Goal: Information Seeking & Learning: Learn about a topic

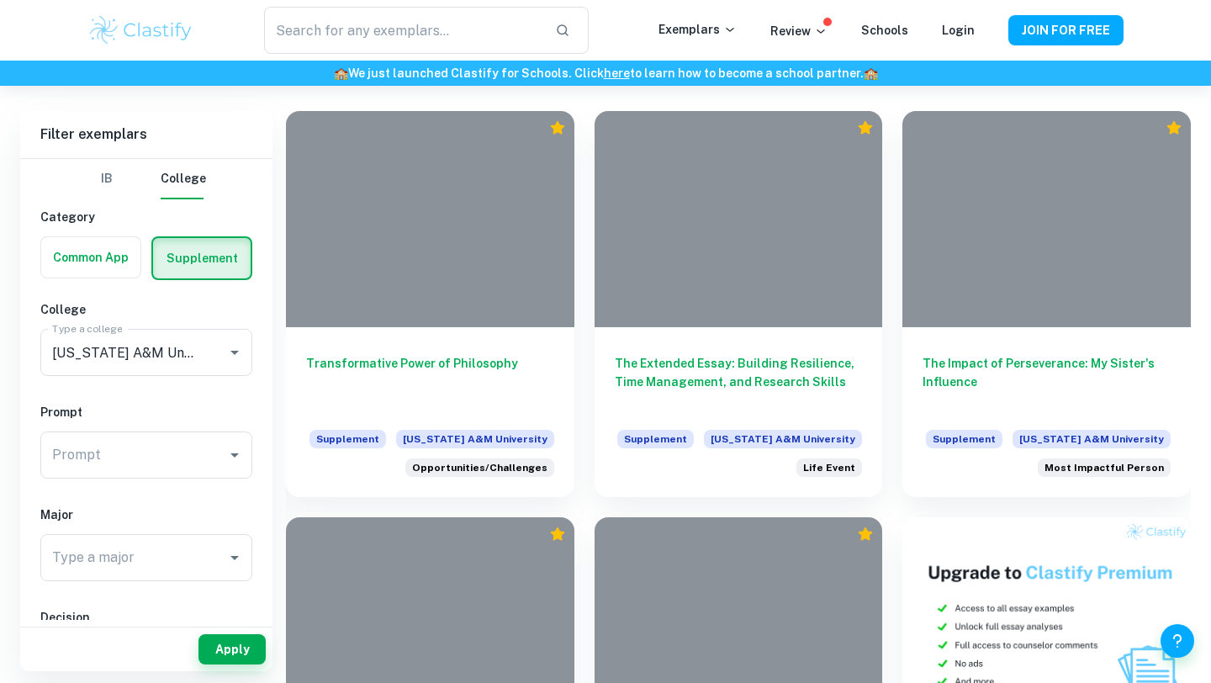
scroll to position [374, 0]
click at [209, 444] on input "Prompt" at bounding box center [134, 454] width 172 height 32
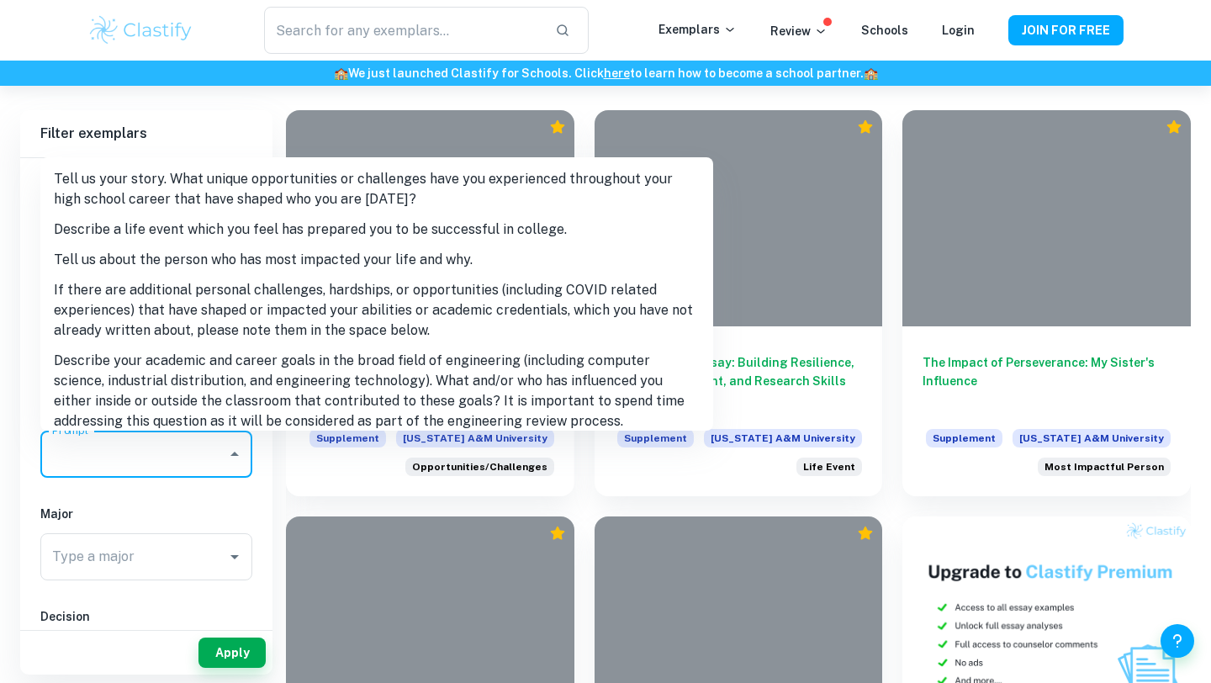
click at [266, 225] on li "Describe a life event which you feel has prepared you to be successful in colle…" at bounding box center [376, 229] width 673 height 30
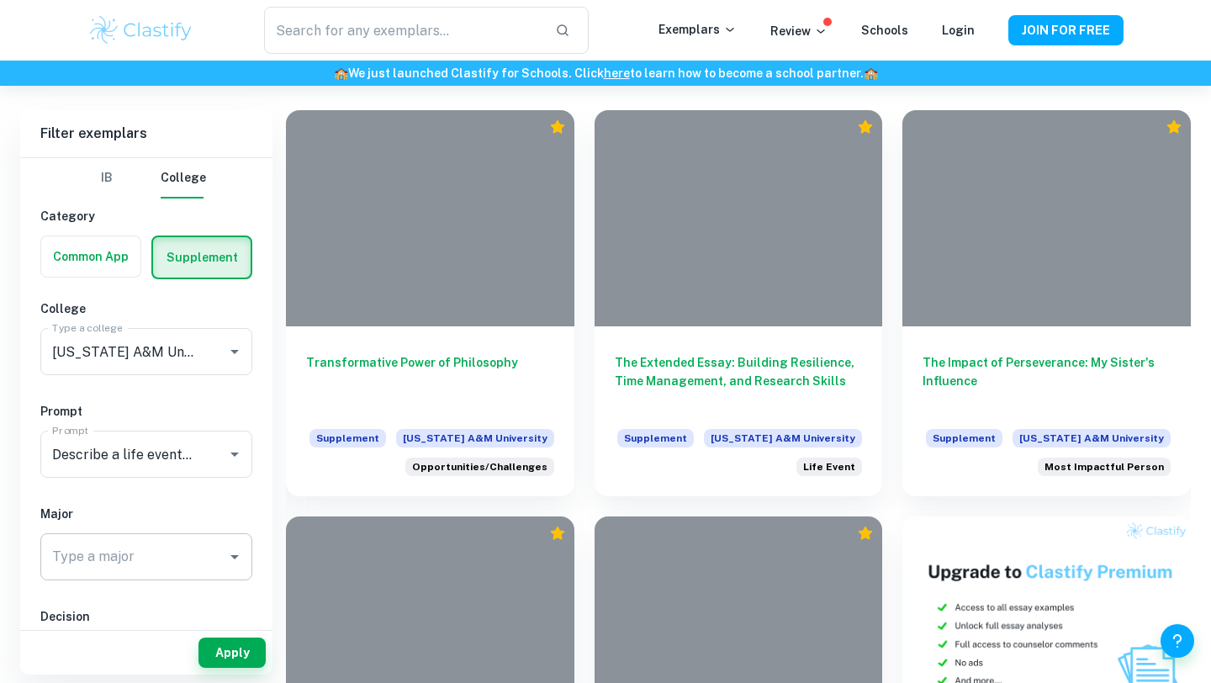
click at [166, 559] on input "Type a major" at bounding box center [134, 557] width 172 height 32
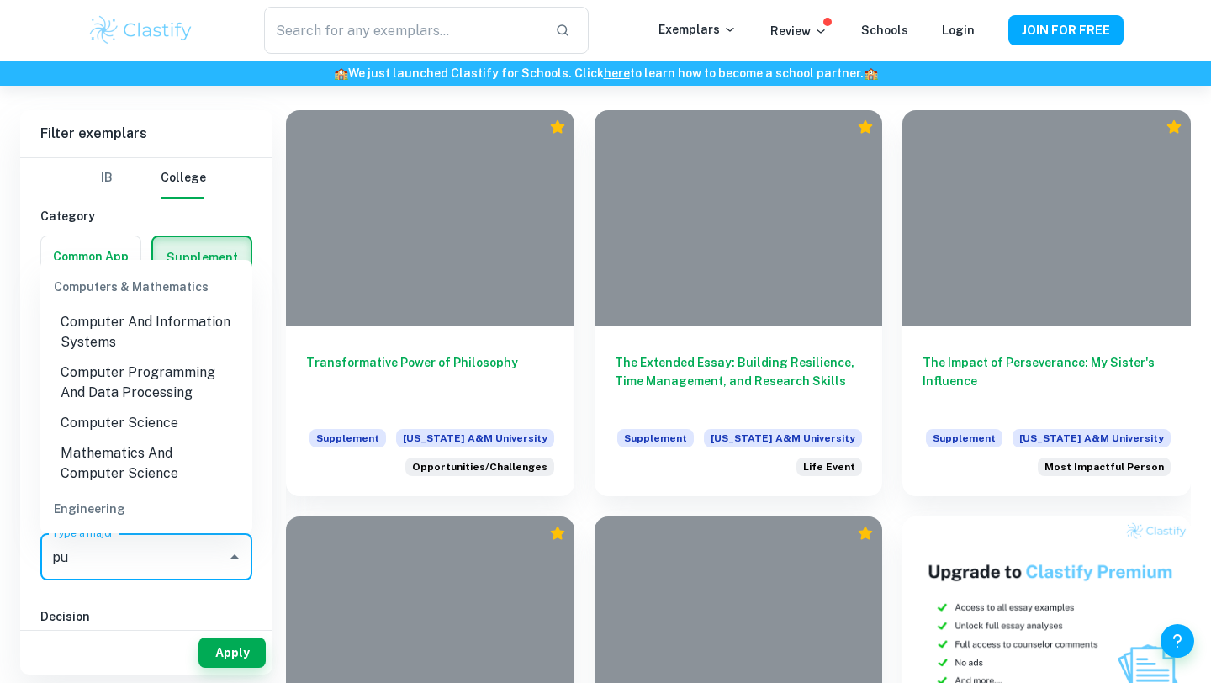
type input "p"
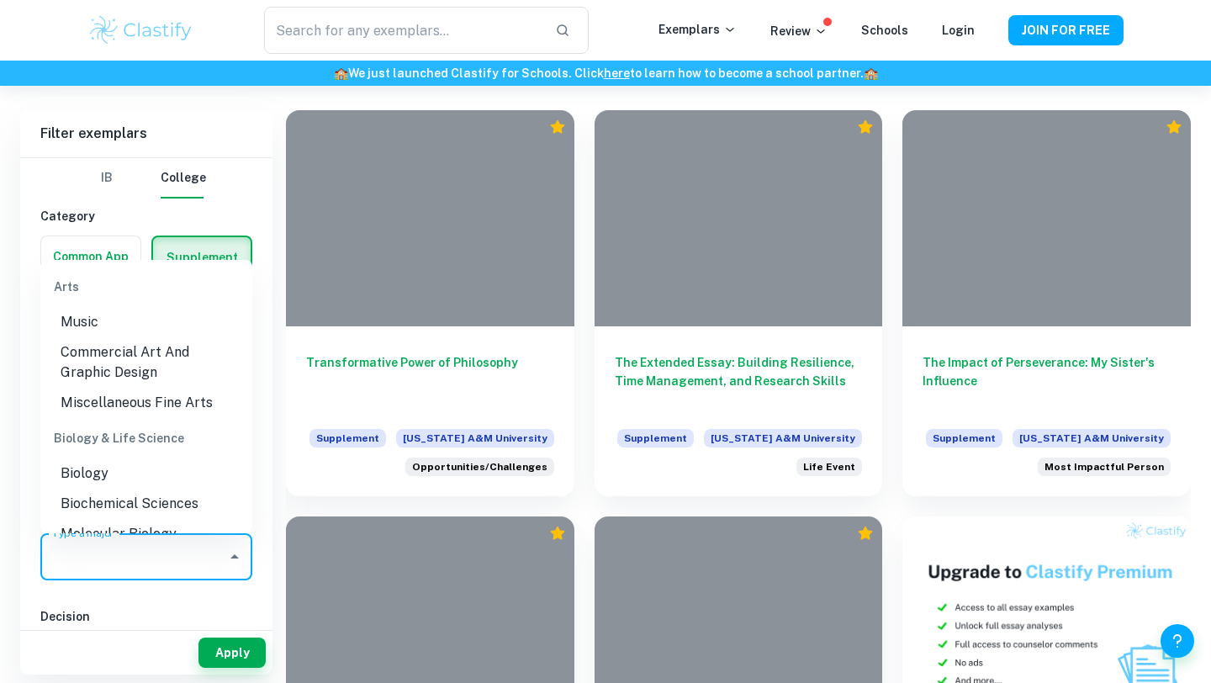
click at [163, 605] on div "IB College Category Common App Supplement College Type a college [US_STATE] A&M…" at bounding box center [146, 566] width 252 height 817
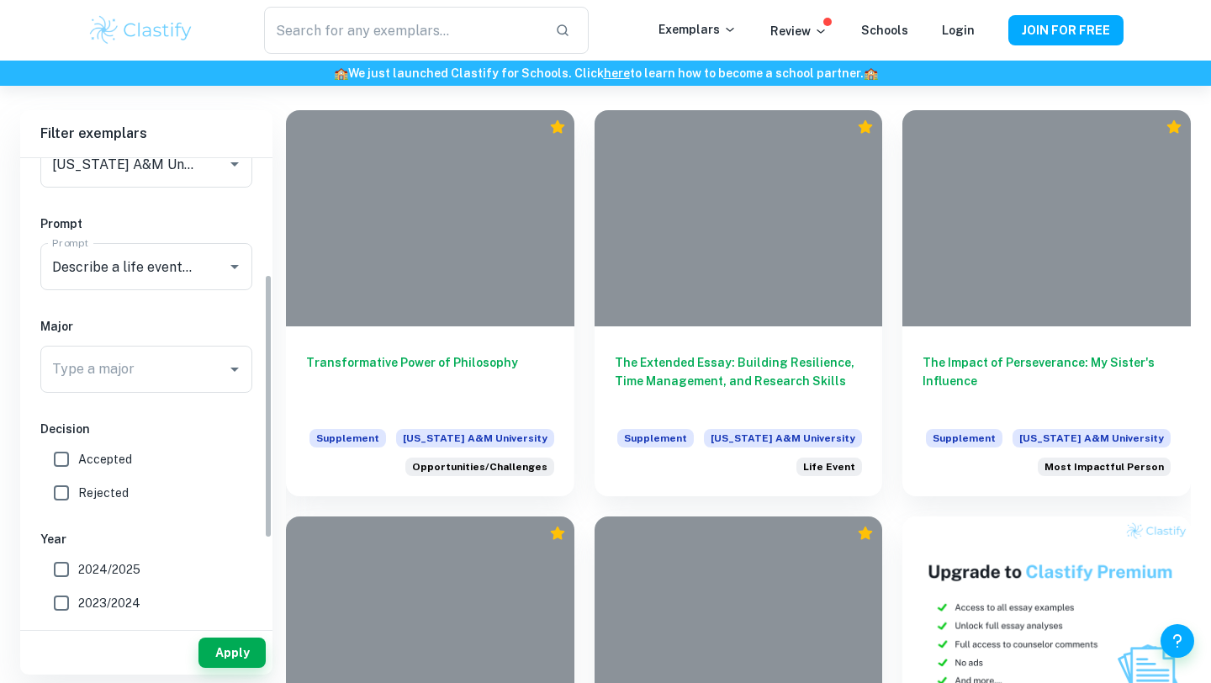
scroll to position [203, 0]
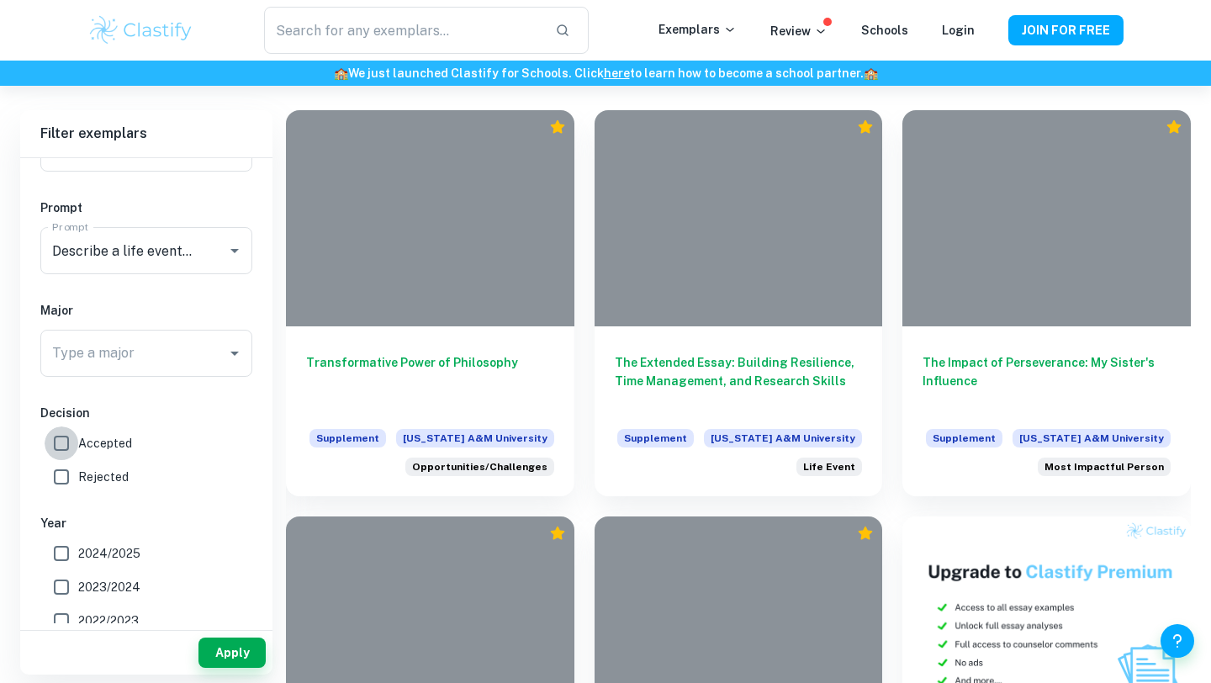
click at [58, 444] on input "Accepted" at bounding box center [62, 443] width 34 height 34
checkbox input "true"
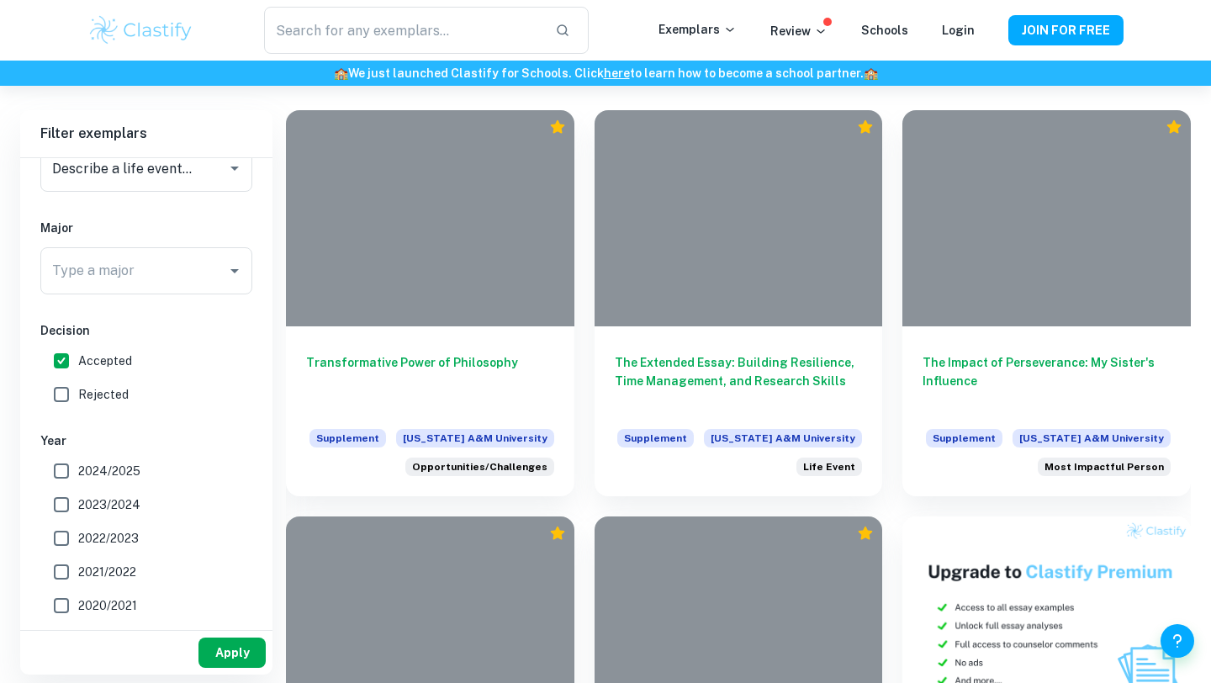
click at [209, 645] on button "Apply" at bounding box center [231, 652] width 67 height 30
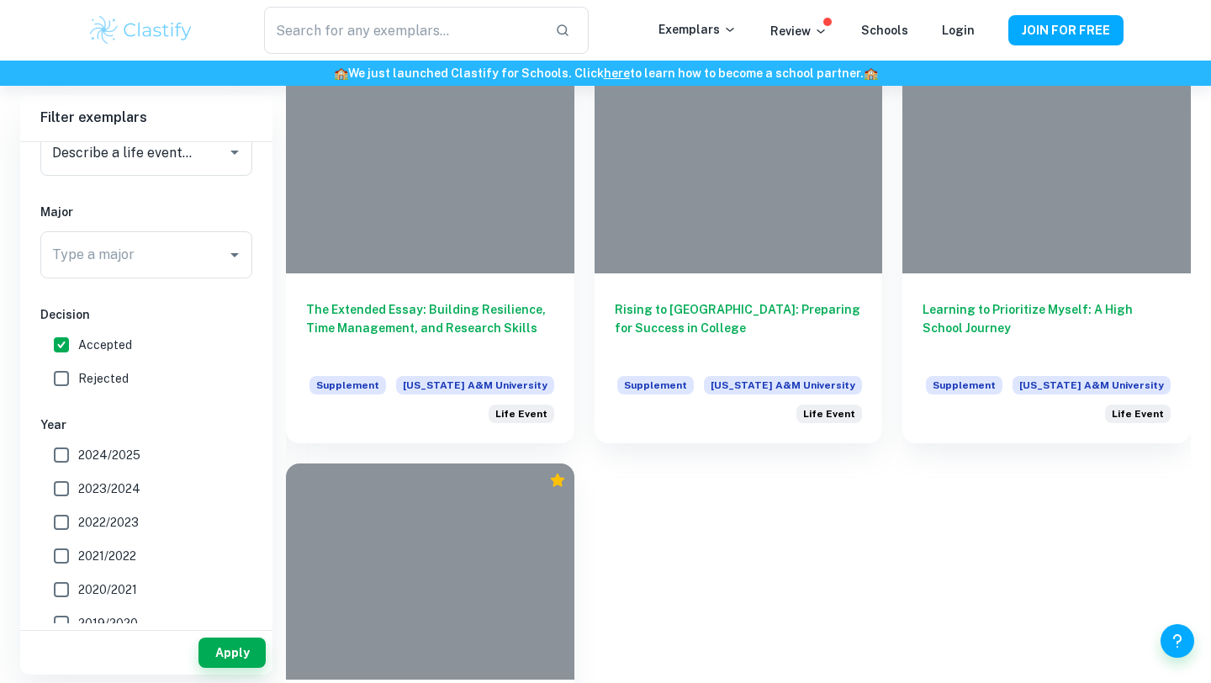
scroll to position [425, 0]
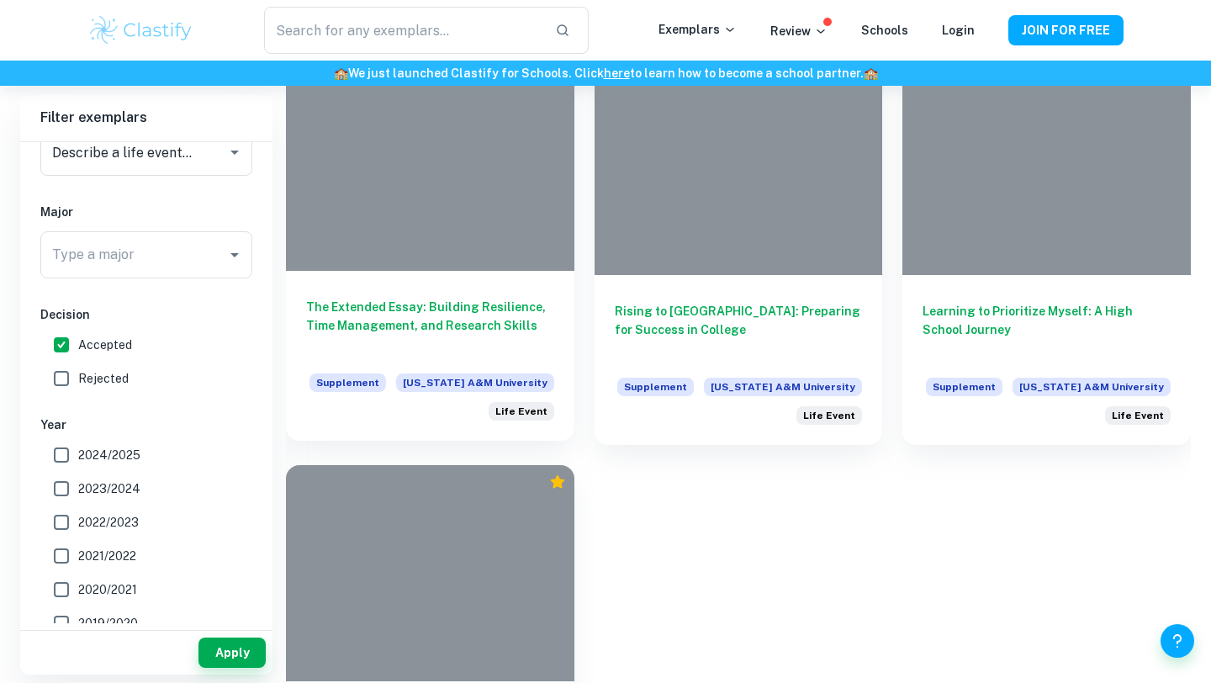
click at [428, 180] on div at bounding box center [430, 163] width 288 height 216
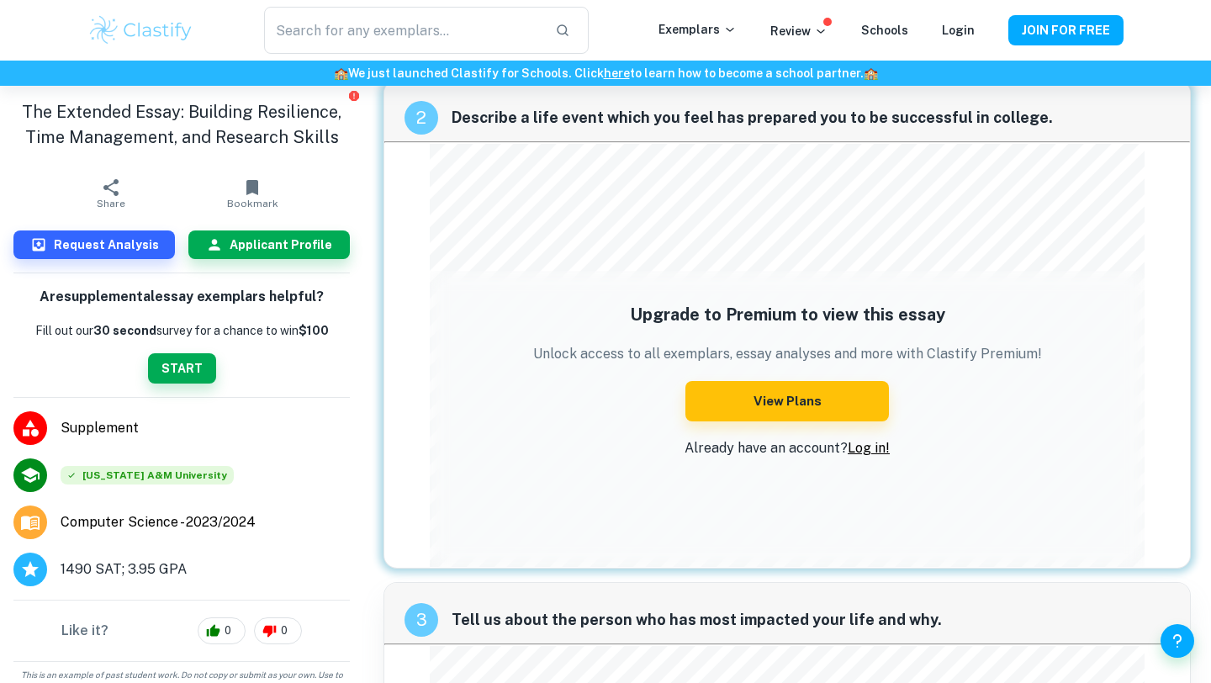
scroll to position [1050, 0]
